Goal: Task Accomplishment & Management: Complete application form

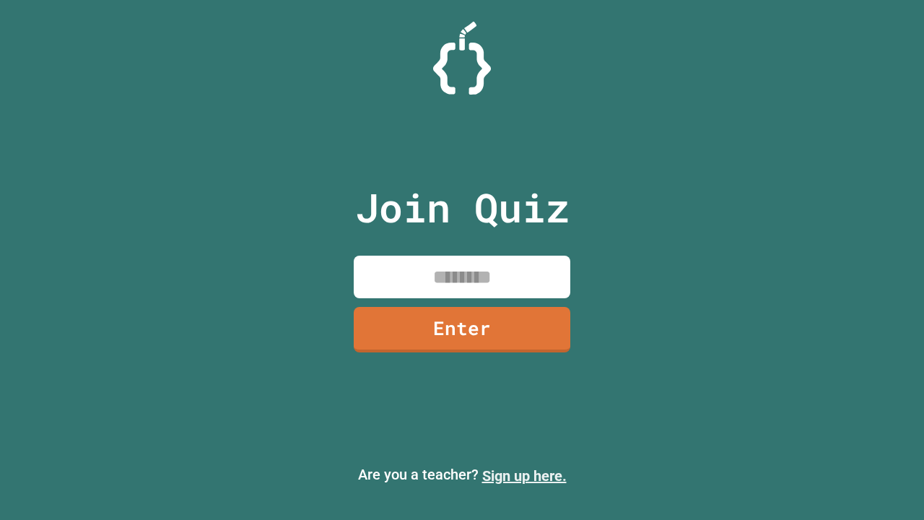
click at [524, 476] on link "Sign up here." at bounding box center [524, 475] width 84 height 17
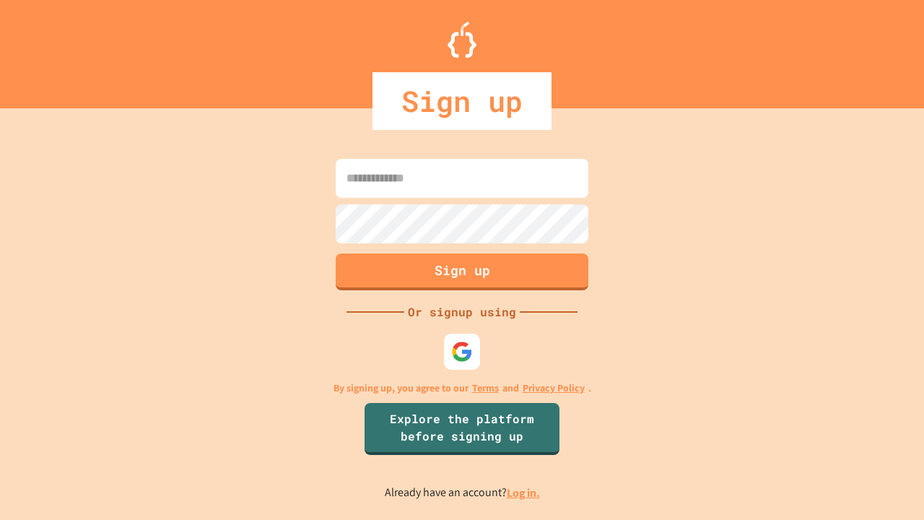
click at [524, 493] on link "Log in." at bounding box center [523, 492] width 33 height 15
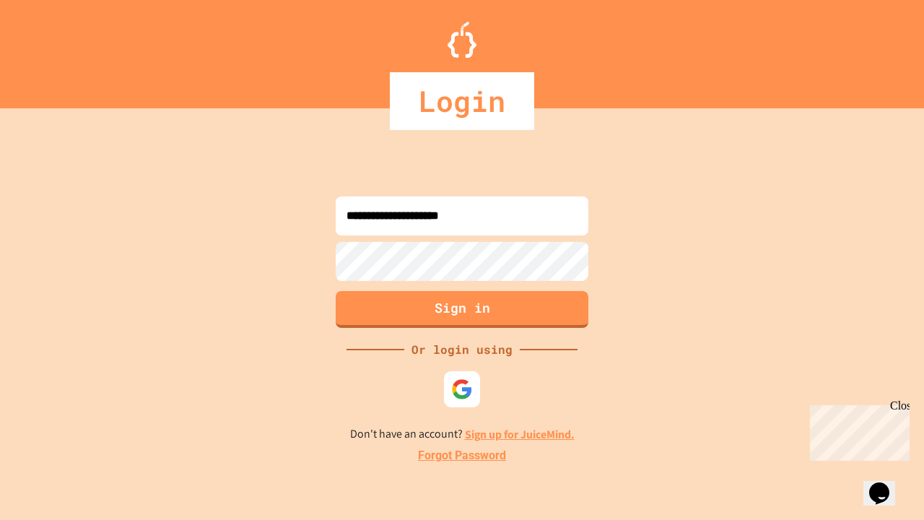
type input "**********"
